Goal: Information Seeking & Learning: Learn about a topic

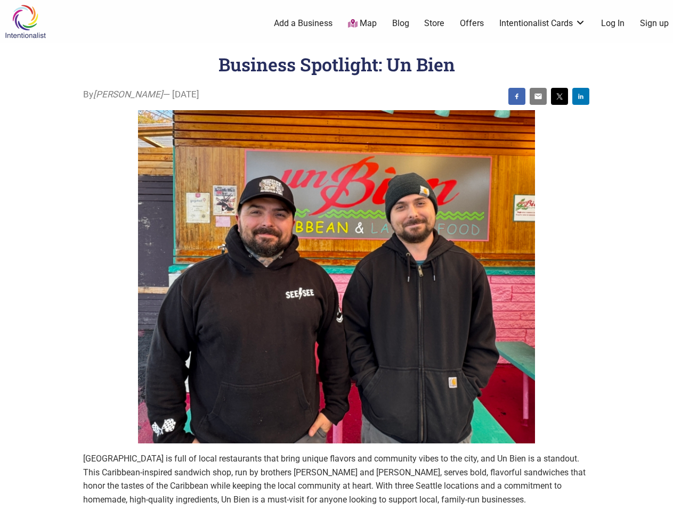
click at [336, 256] on img at bounding box center [336, 277] width 397 height 334
click at [517, 96] on img at bounding box center [516, 96] width 9 height 9
click at [538, 96] on img at bounding box center [538, 96] width 9 height 9
click at [559, 96] on img at bounding box center [559, 96] width 9 height 9
click at [581, 96] on img at bounding box center [580, 96] width 9 height 9
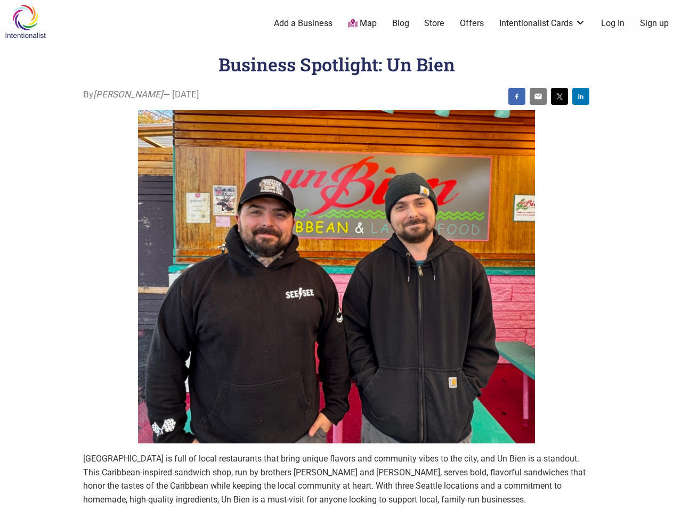
click at [661, 499] on icon at bounding box center [661, 498] width 12 height 13
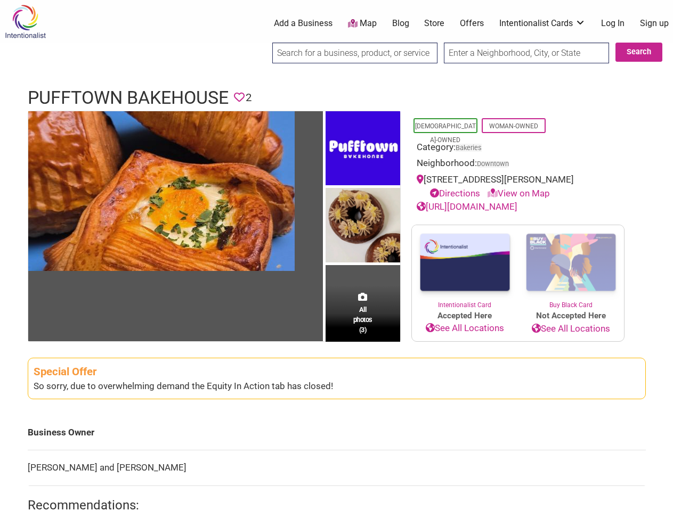
click at [336, 256] on img at bounding box center [362, 226] width 75 height 77
click at [0, 0] on img at bounding box center [0, 0] width 0 height 0
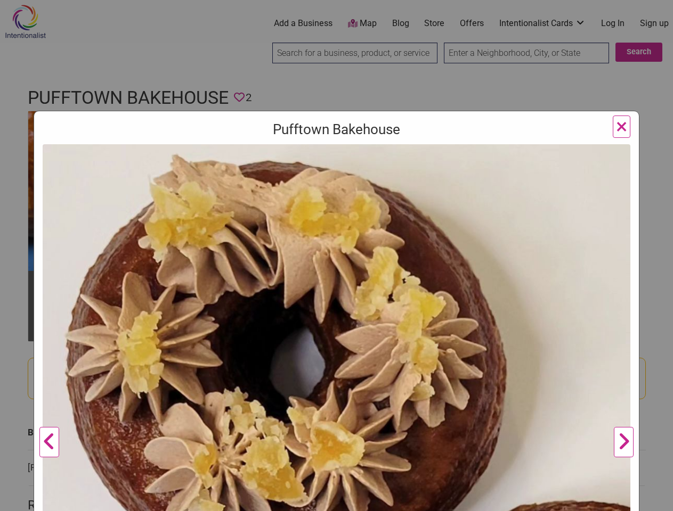
click at [363, 149] on img at bounding box center [337, 438] width 588 height 588
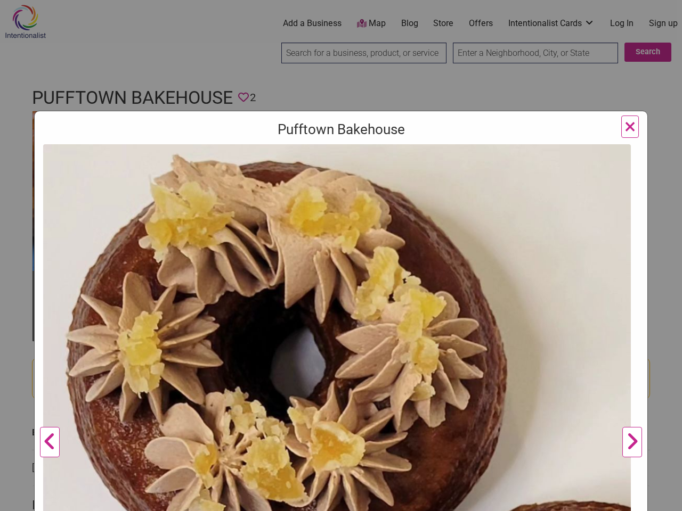
click at [363, 226] on img at bounding box center [337, 438] width 588 height 588
click at [363, 313] on img at bounding box center [337, 438] width 588 height 588
click at [661, 499] on div "Pufftown Bakehouse Previous Next 1 2 3 ×" at bounding box center [341, 255] width 682 height 511
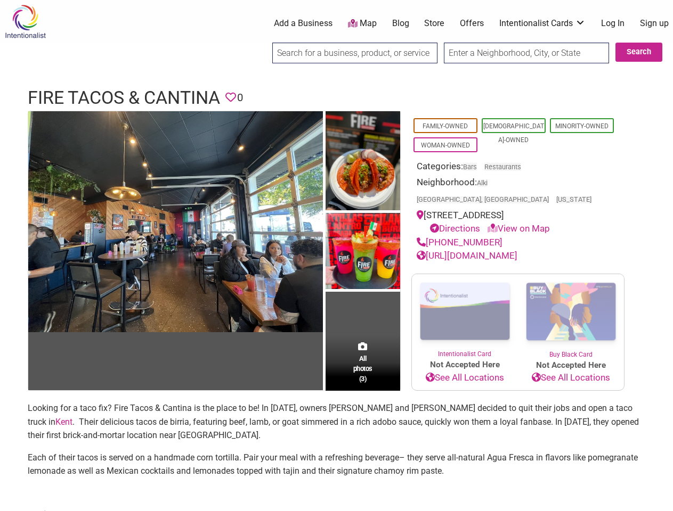
click at [336, 256] on img at bounding box center [362, 252] width 75 height 79
click at [0, 0] on img at bounding box center [0, 0] width 0 height 0
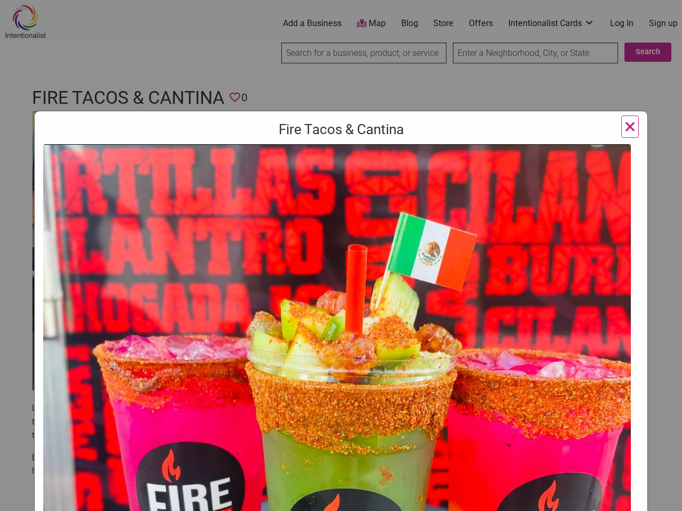
click at [363, 161] on img at bounding box center [337, 444] width 588 height 601
click at [363, 251] on img at bounding box center [337, 444] width 588 height 601
click at [363, 346] on img at bounding box center [337, 444] width 588 height 601
click at [661, 499] on div "Fire Tacos & Cantina Previous Next 1 2 3 ×" at bounding box center [341, 255] width 682 height 511
